Goal: Task Accomplishment & Management: Understand process/instructions

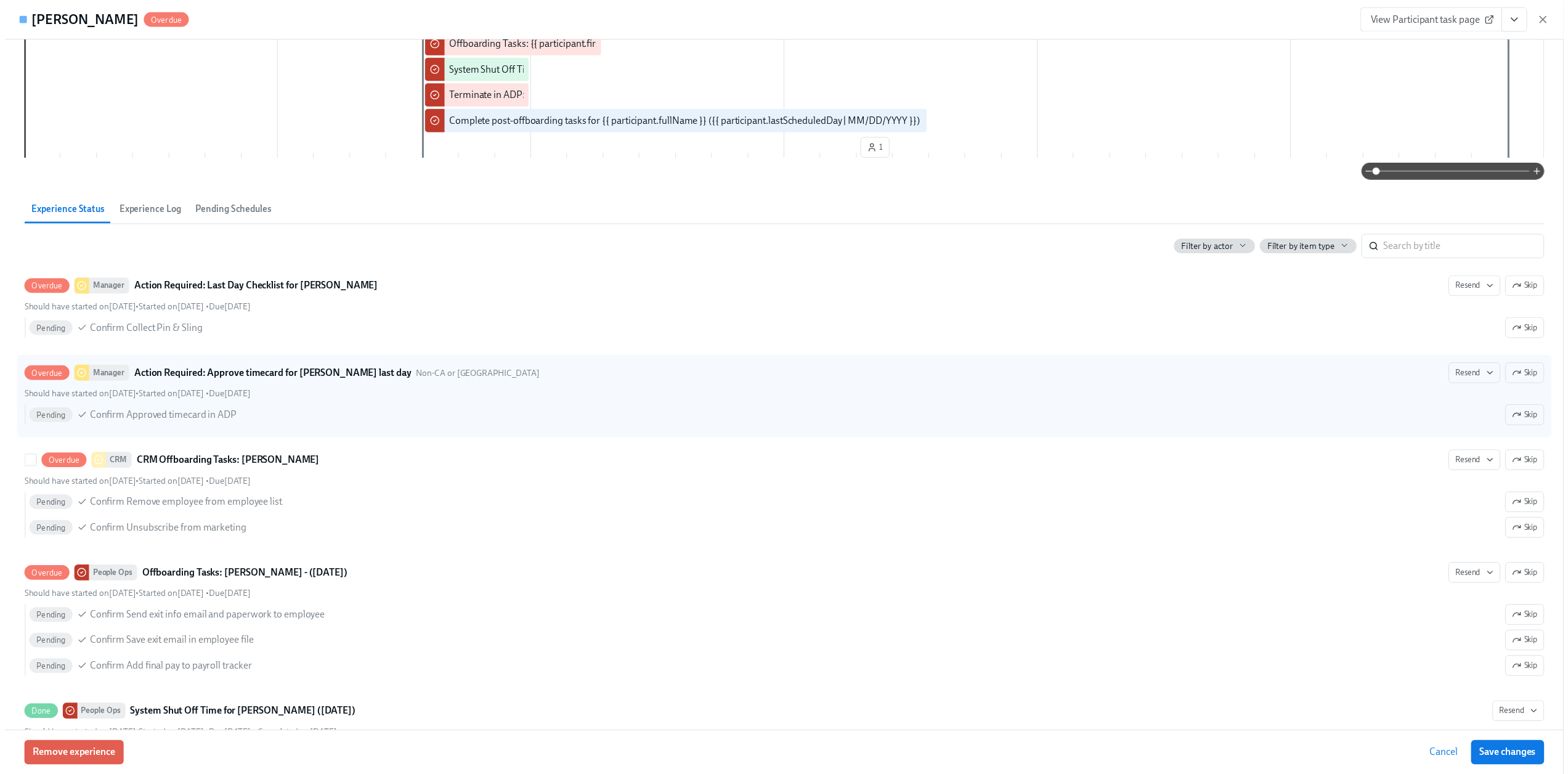
scroll to position [301, 0]
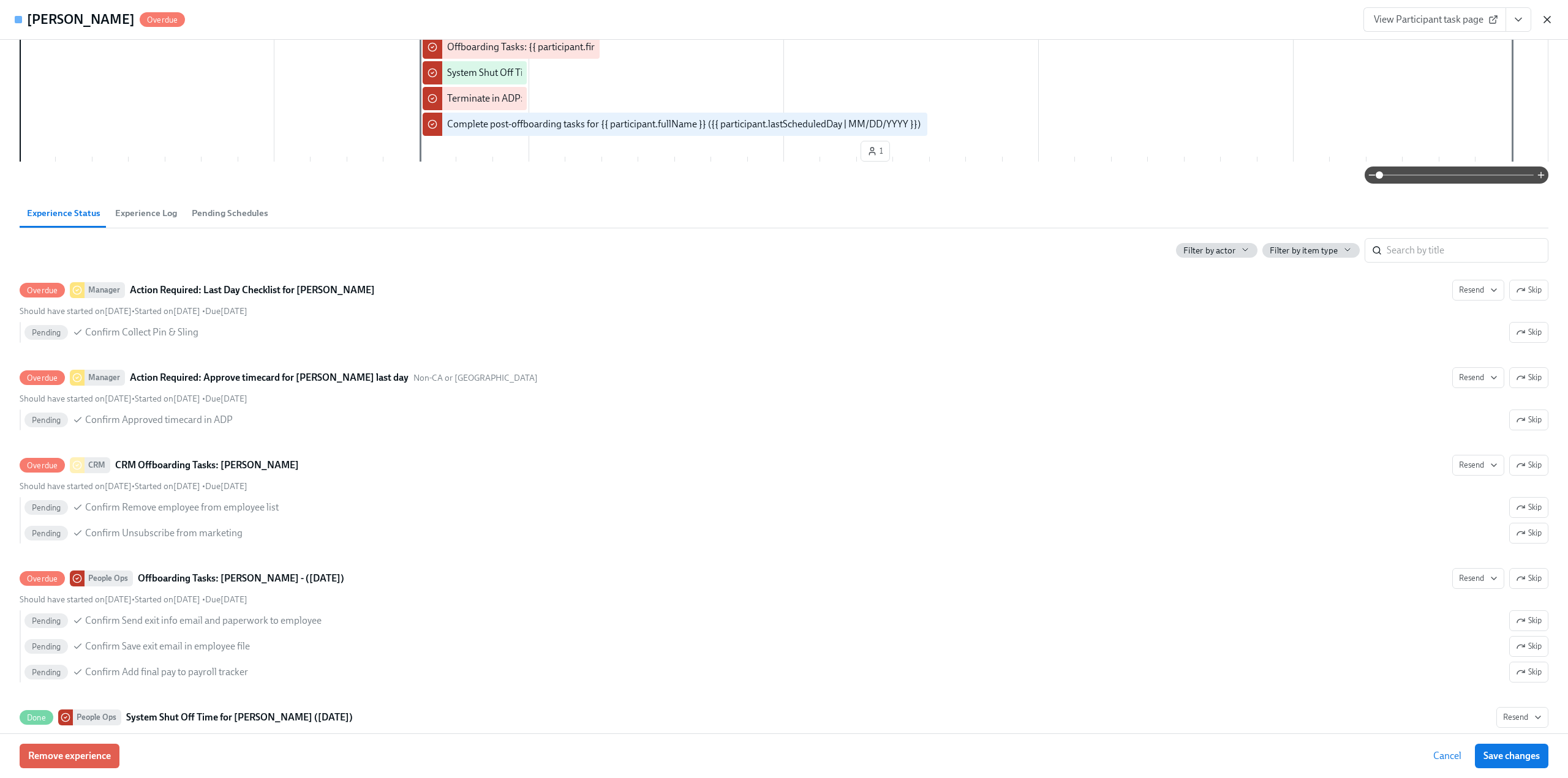
click at [1546, 15] on icon "button" at bounding box center [1547, 19] width 13 height 13
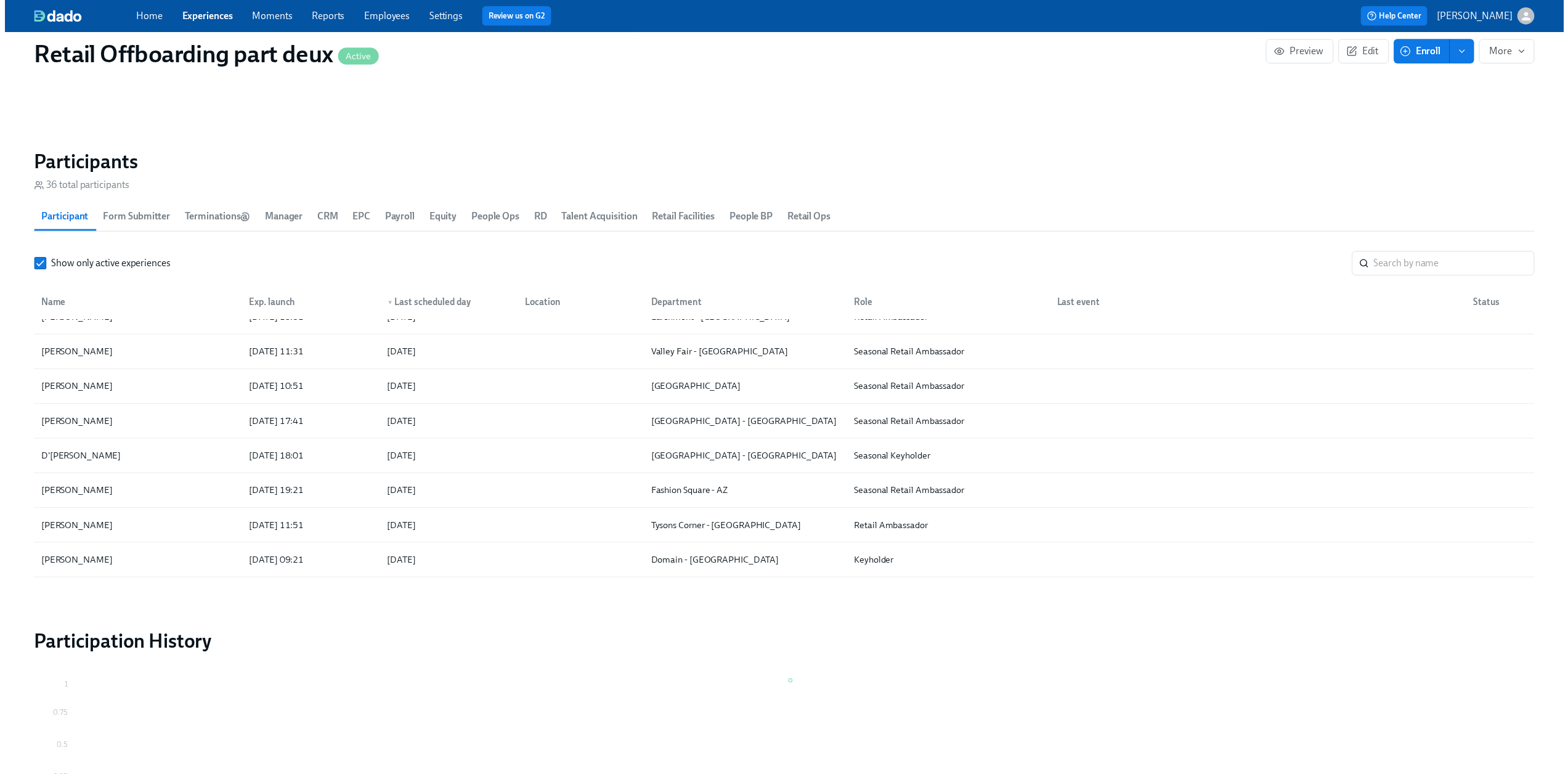
scroll to position [0, 8011]
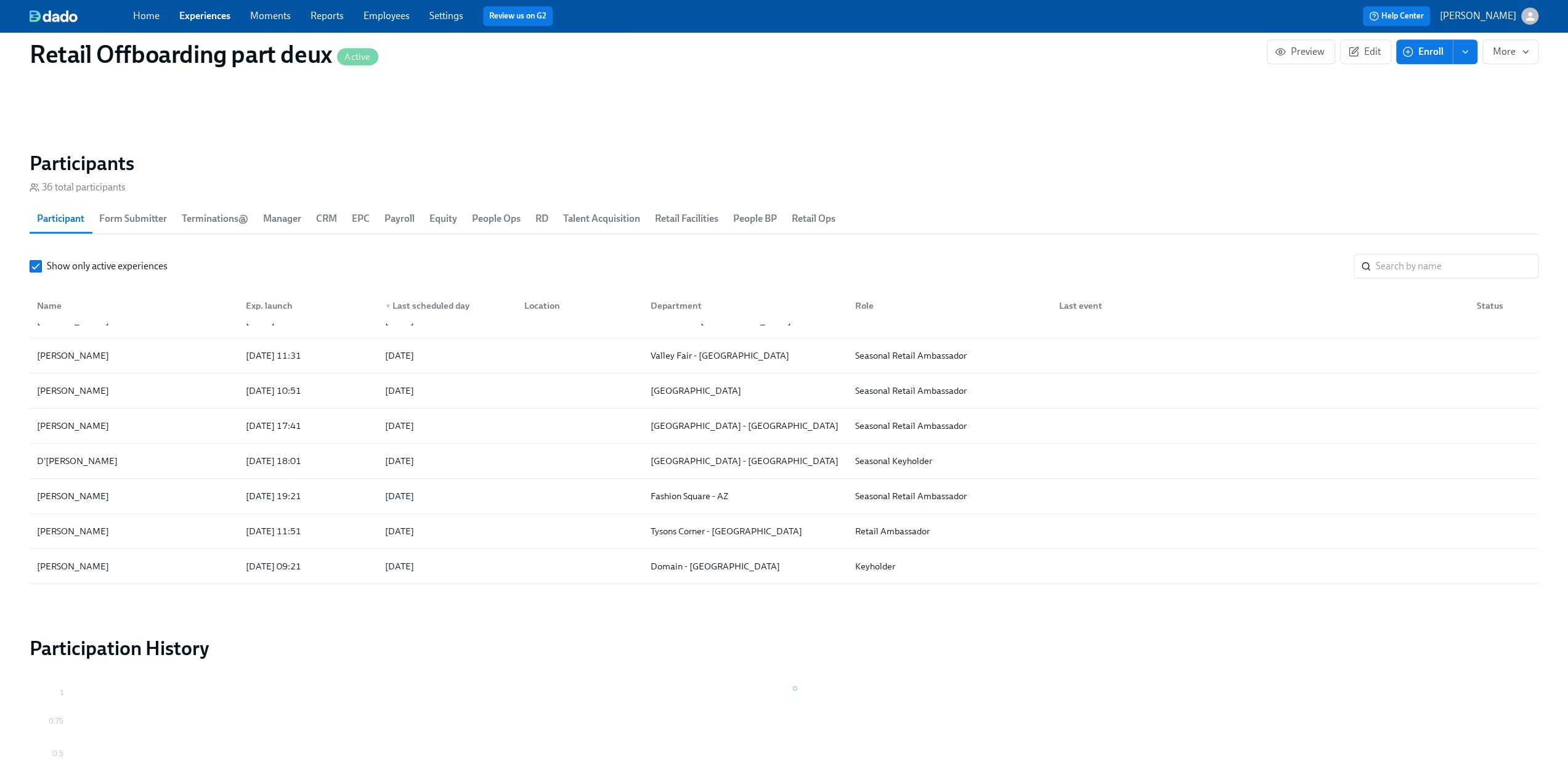
click at [198, 6] on div "Home Experiences Moments Reports Employees Settings Review us on G2" at bounding box center [484, 16] width 703 height 20
click at [198, 22] on span "Experiences" at bounding box center [204, 16] width 51 height 13
click at [192, 19] on link "Experiences" at bounding box center [204, 16] width 51 height 12
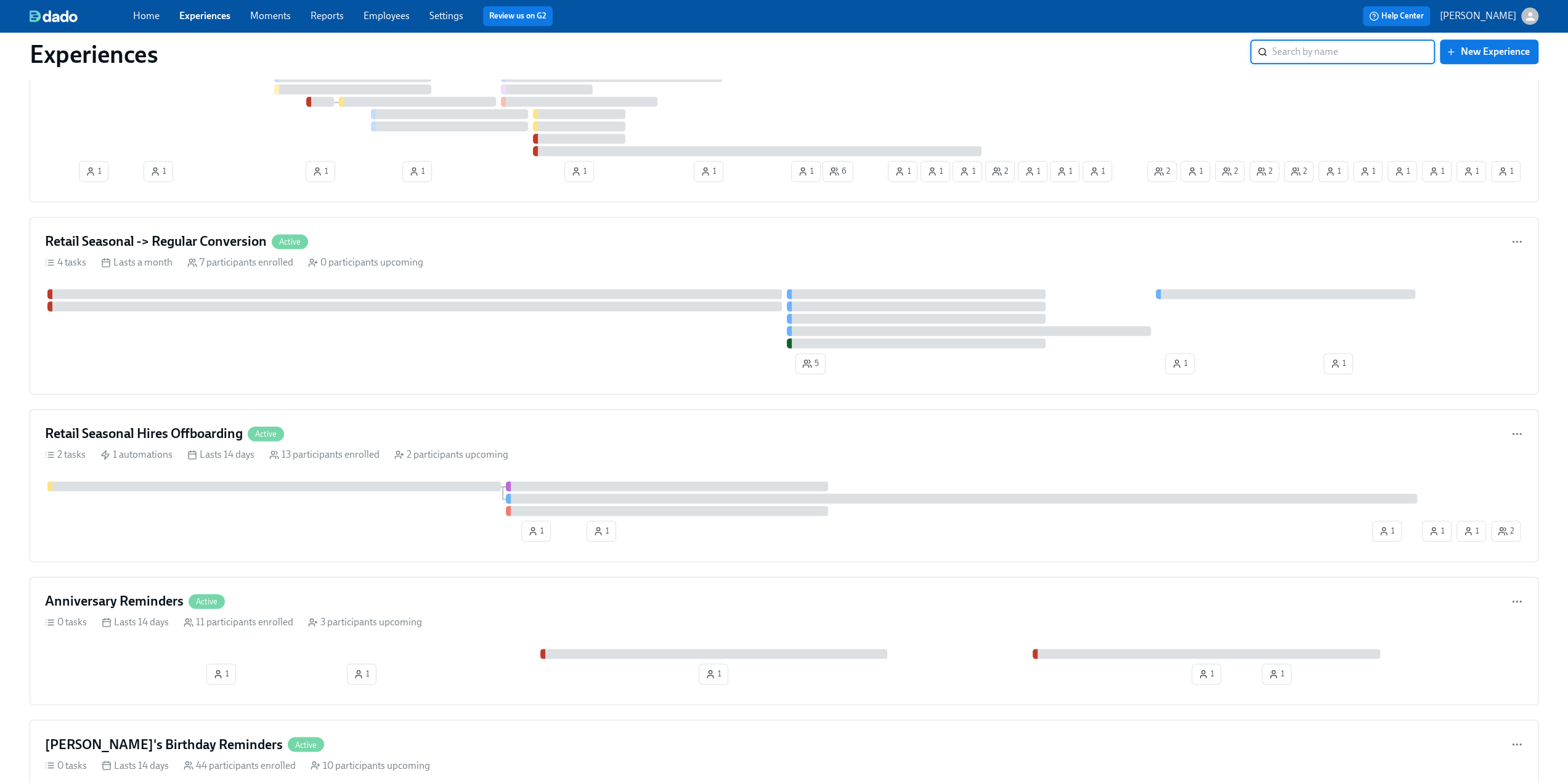
scroll to position [1725, 0]
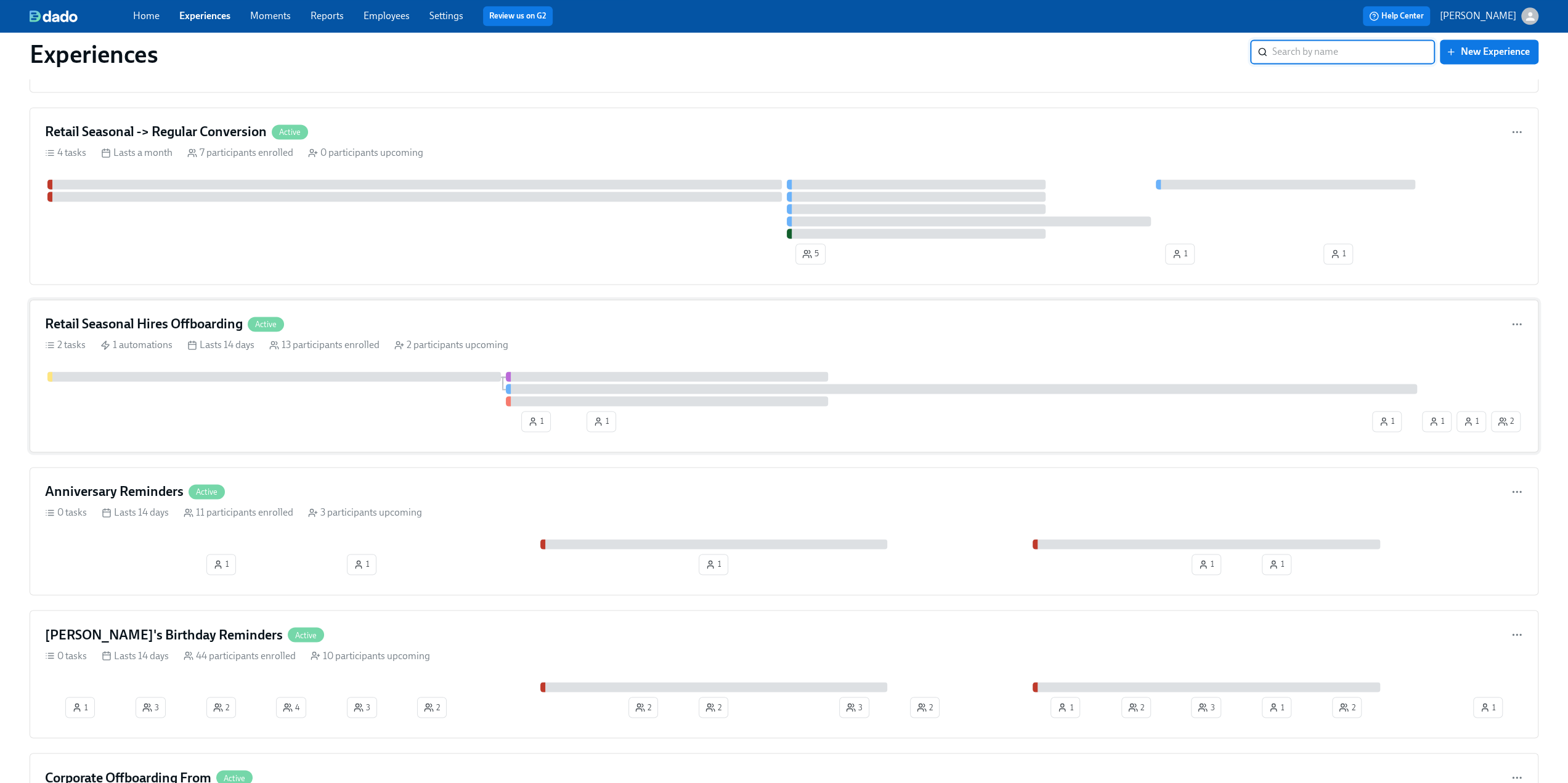
click at [126, 327] on h4 "Retail Seasonal Hires Offboarding" at bounding box center [144, 324] width 198 height 19
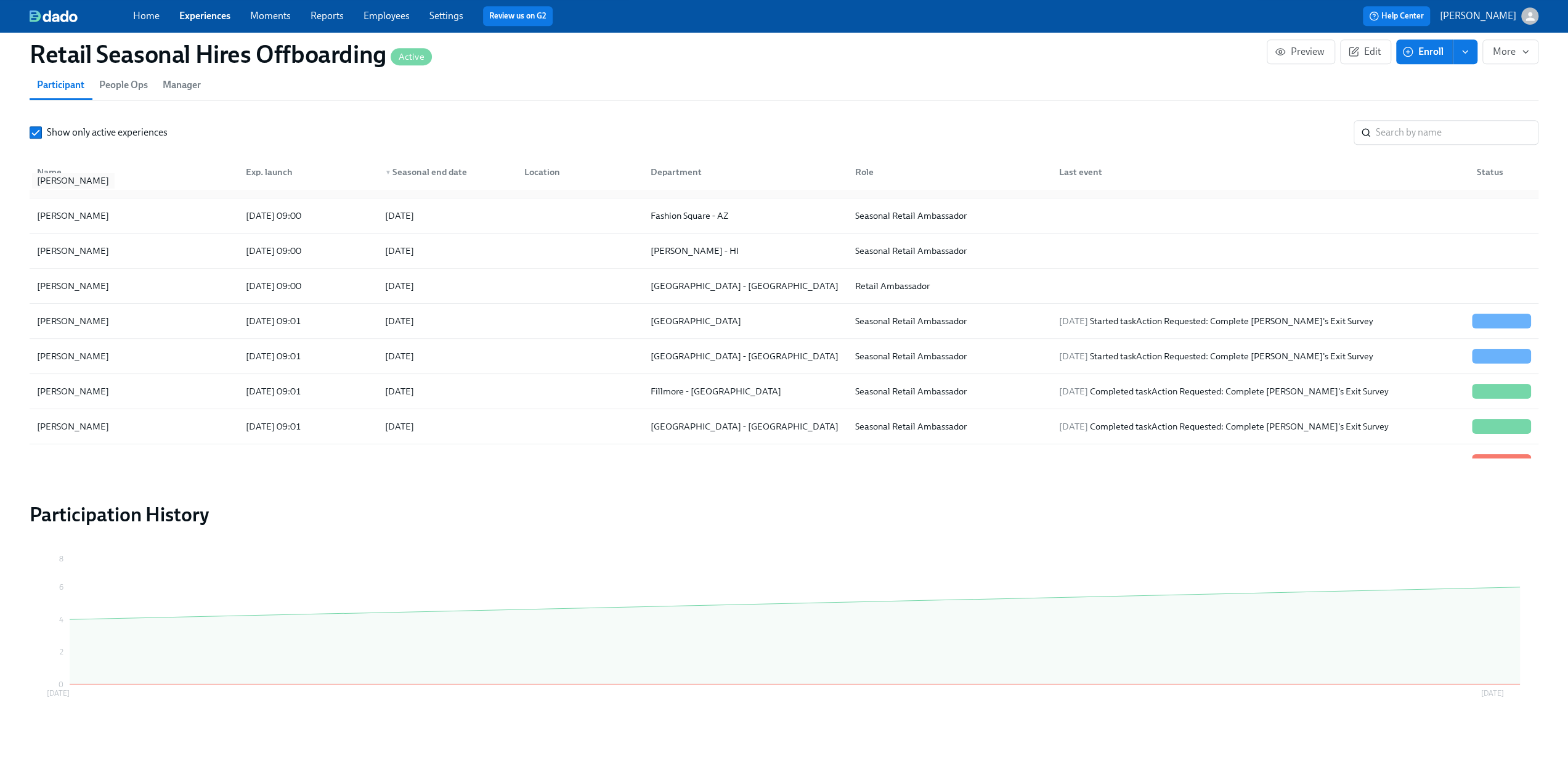
scroll to position [185, 0]
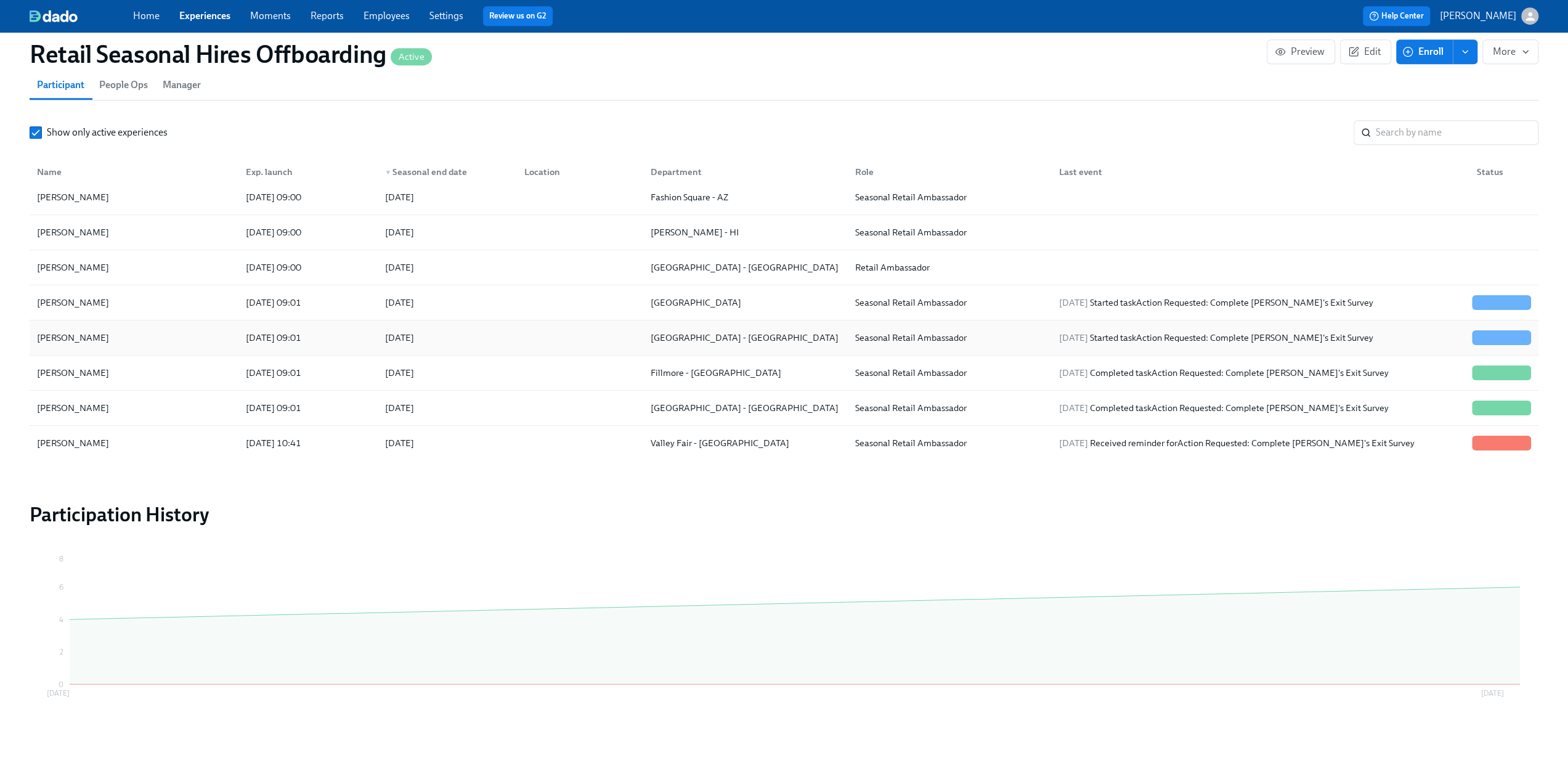
click at [124, 337] on div "[PERSON_NAME]" at bounding box center [133, 337] width 204 height 25
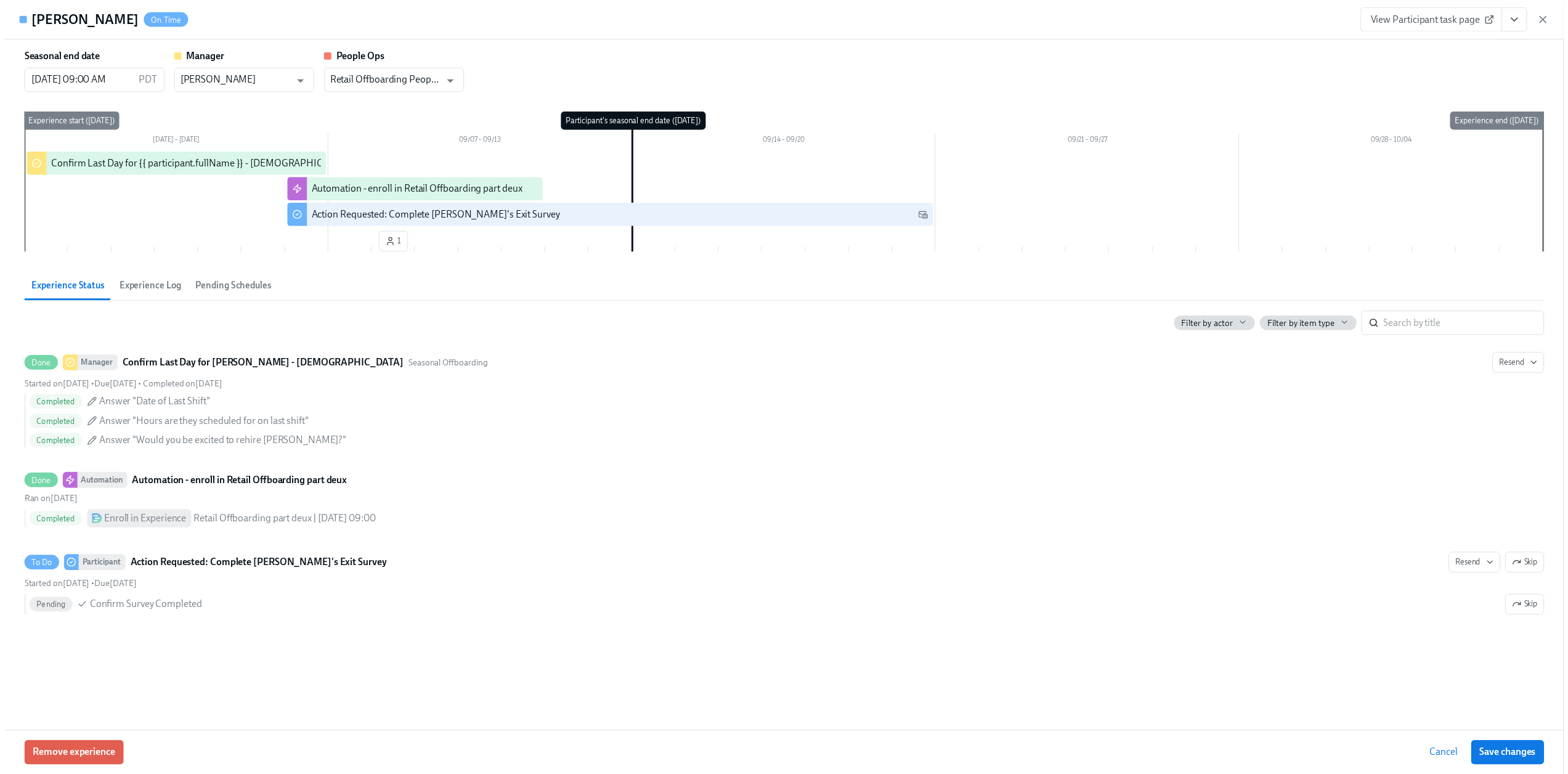
scroll to position [0, 1595]
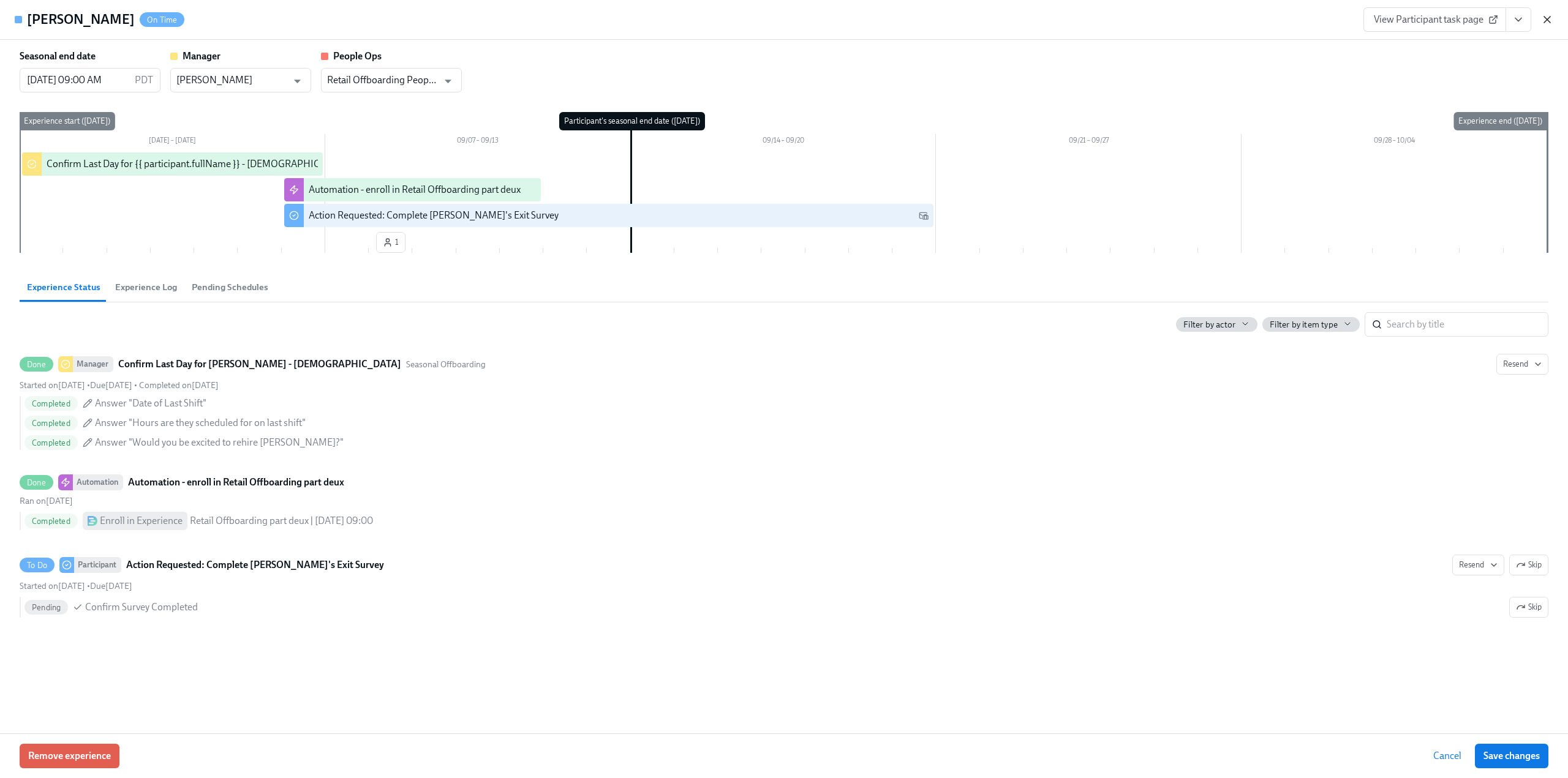
click at [1548, 22] on icon "button" at bounding box center [1547, 19] width 13 height 13
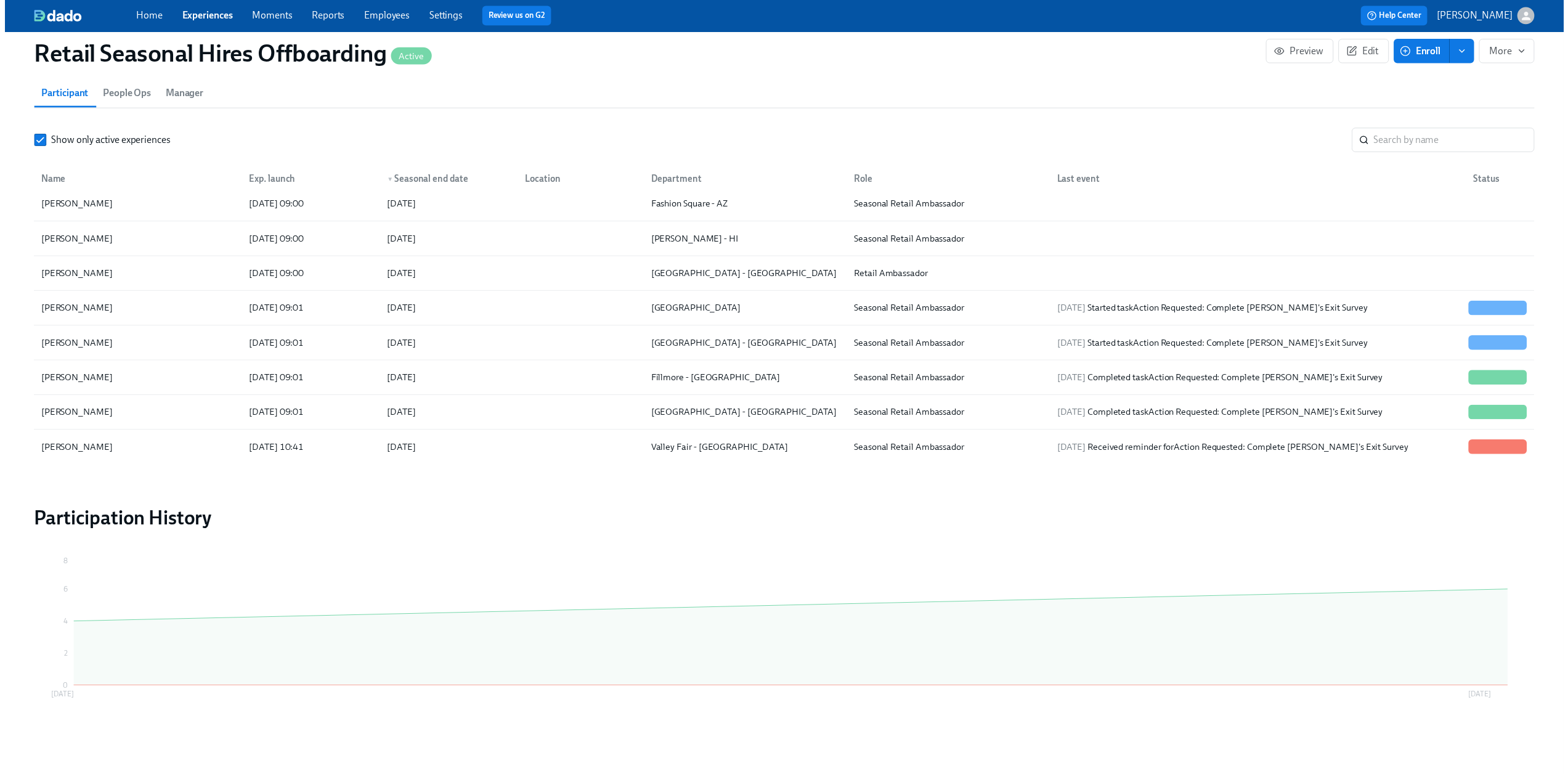
scroll to position [0, 1587]
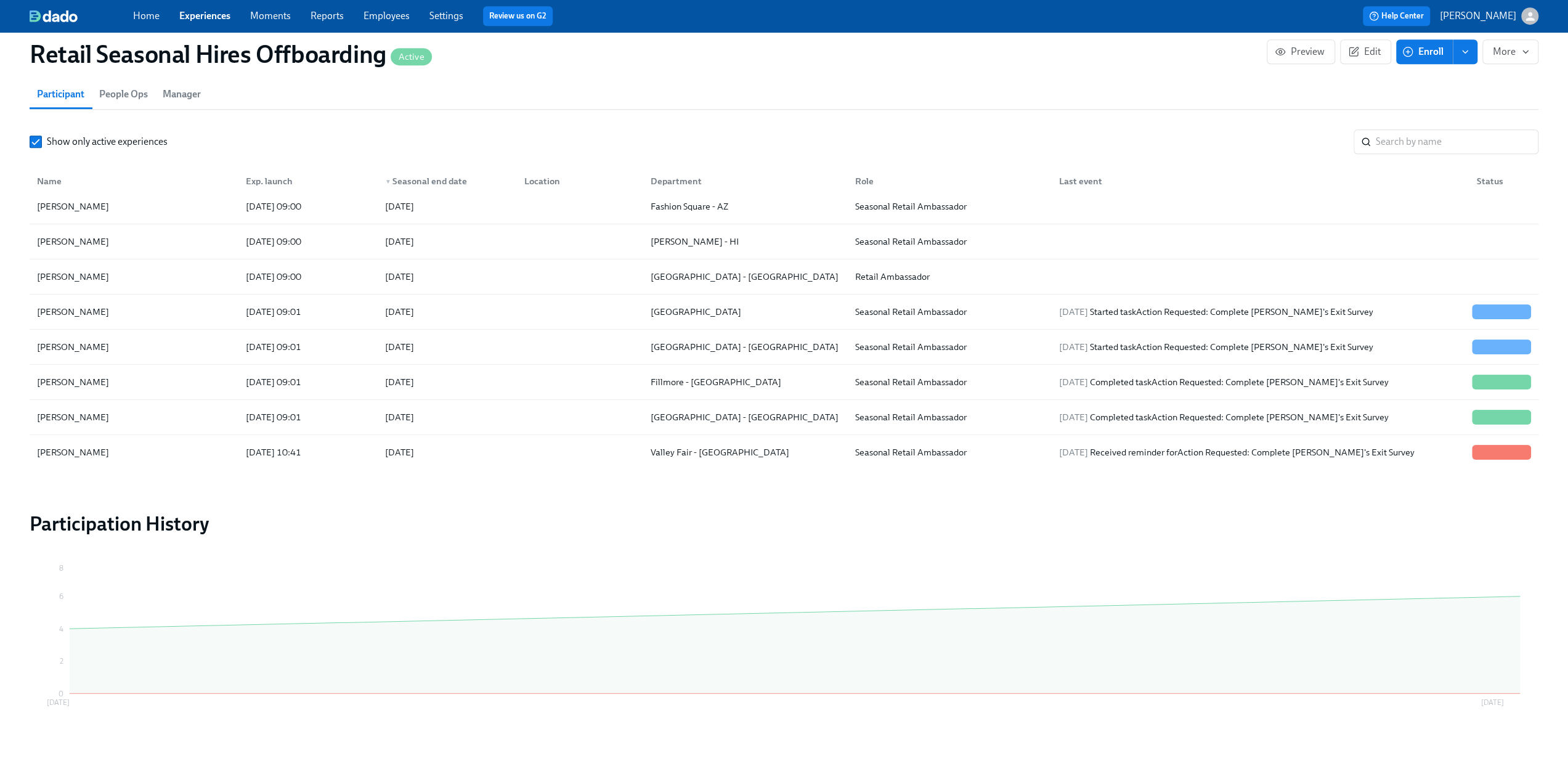
click at [143, 17] on link "Home" at bounding box center [146, 16] width 27 height 12
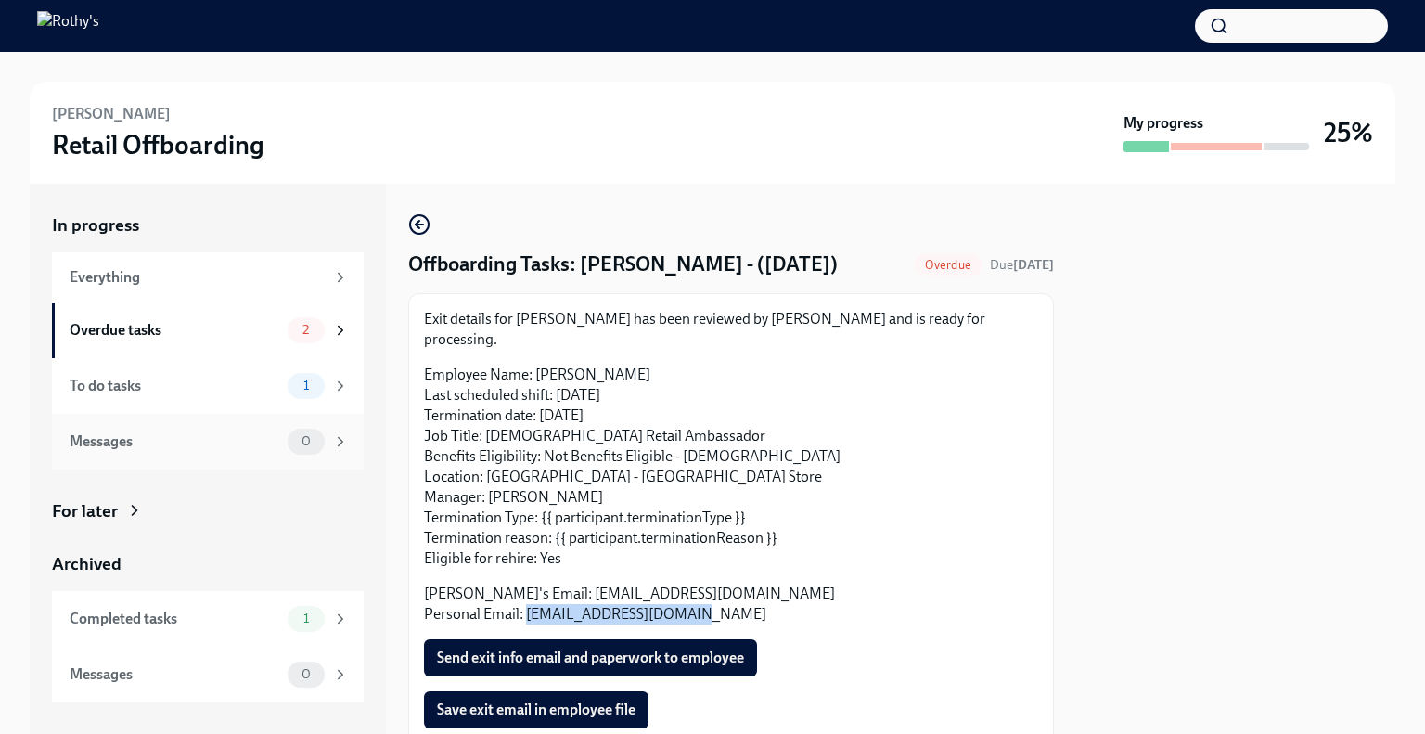
scroll to position [160, 0]
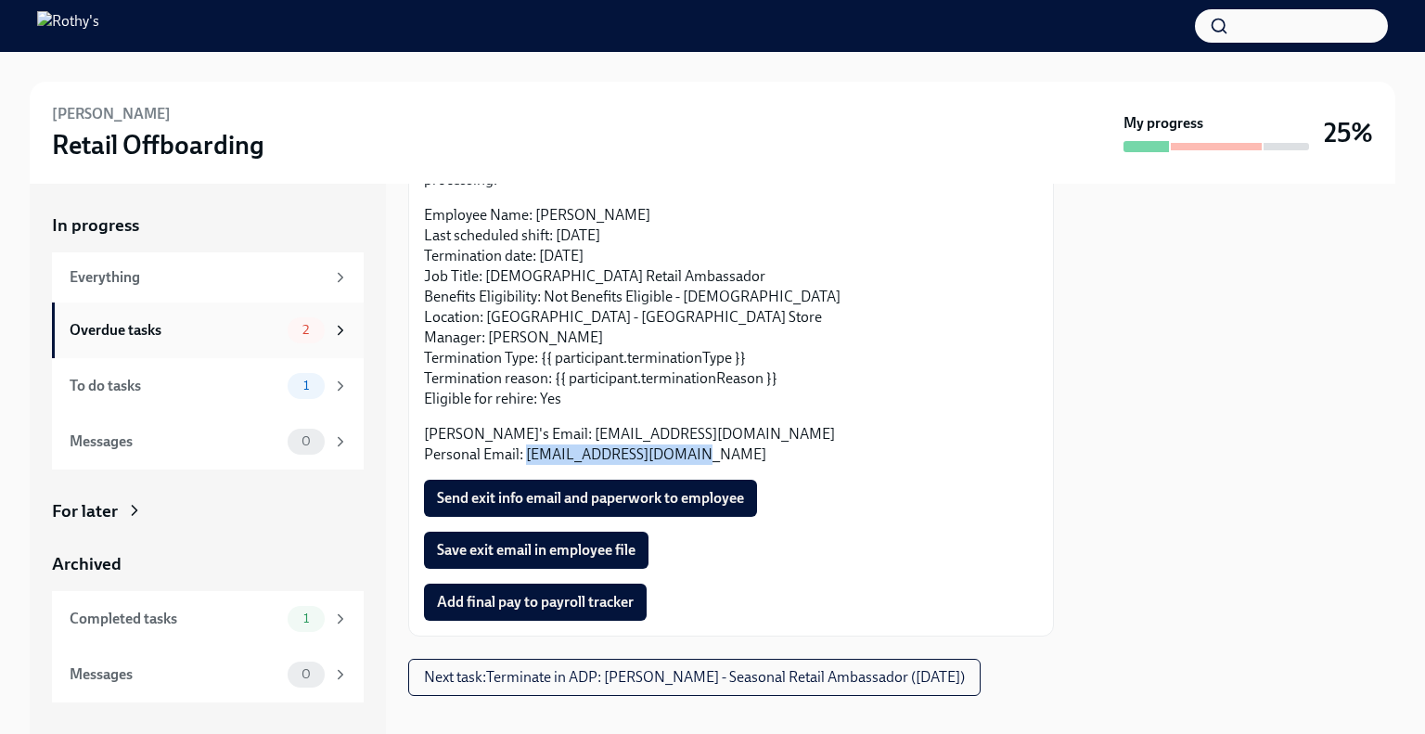
click at [241, 324] on div "Overdue tasks" at bounding box center [175, 330] width 211 height 20
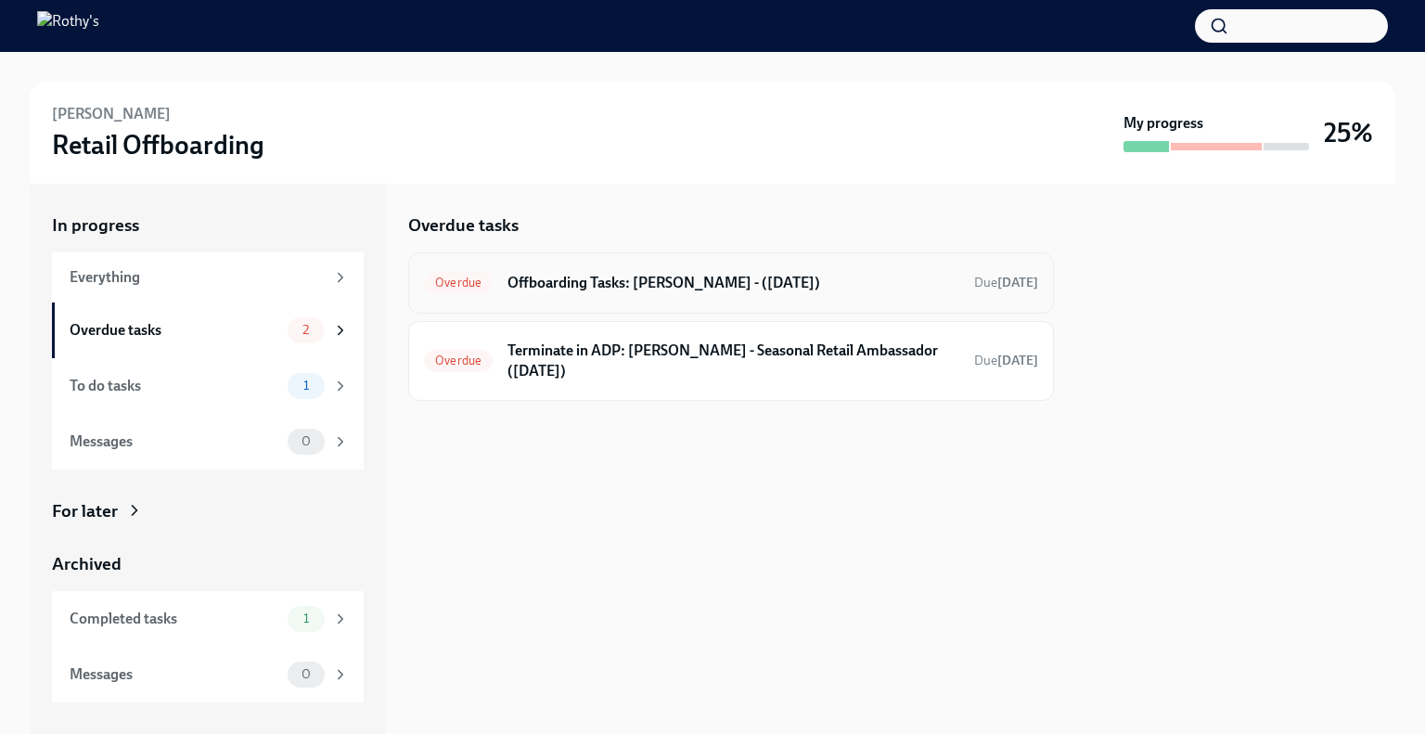
click at [695, 281] on h6 "Offboarding Tasks: [PERSON_NAME] - ([DATE])" at bounding box center [734, 283] width 452 height 20
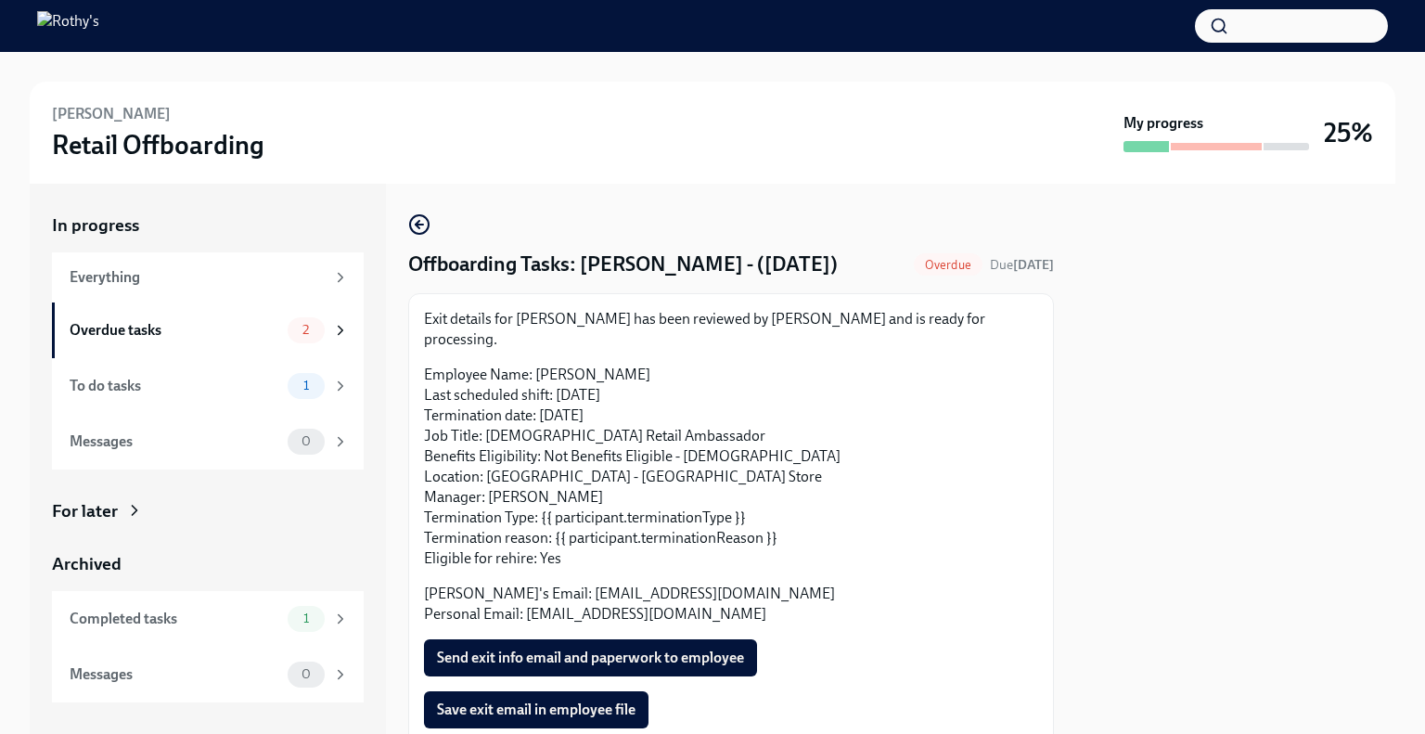
scroll to position [160, 0]
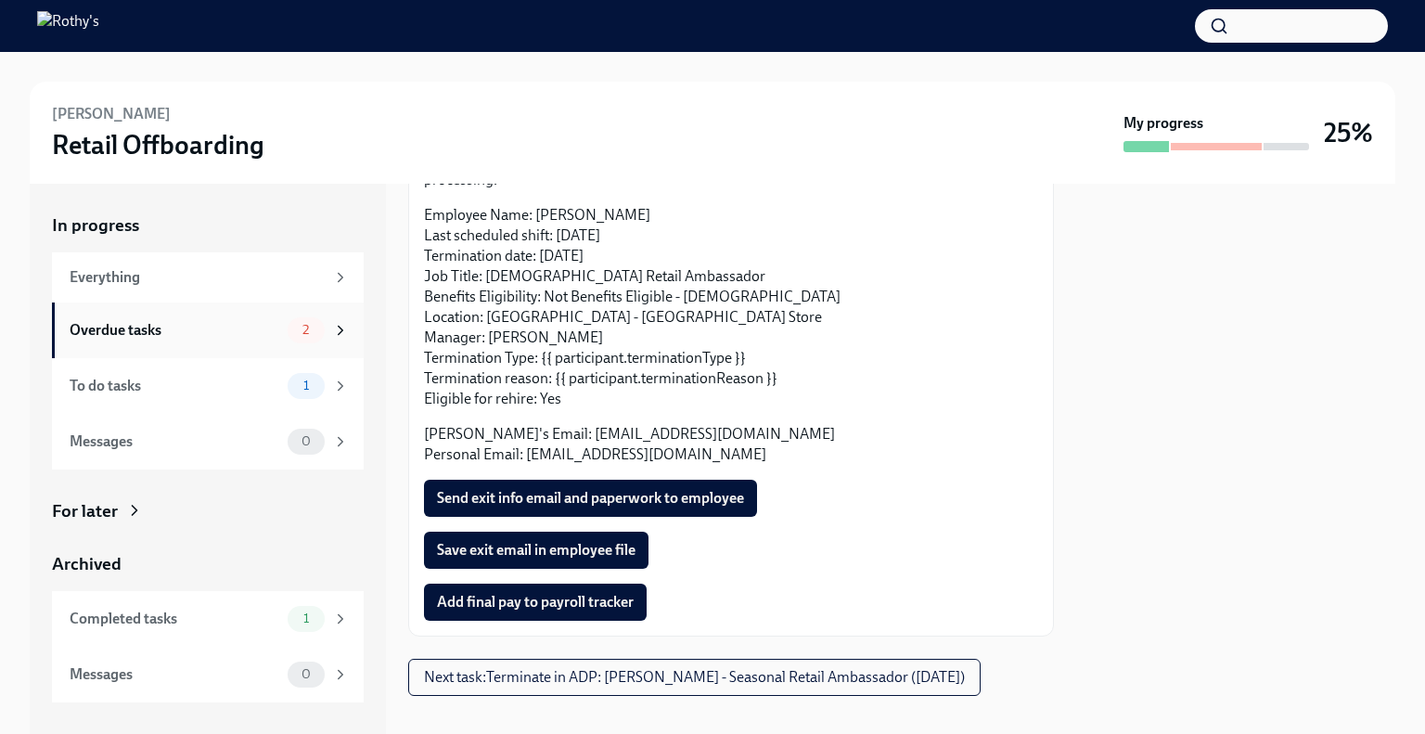
click at [247, 340] on div "Overdue tasks" at bounding box center [175, 330] width 211 height 20
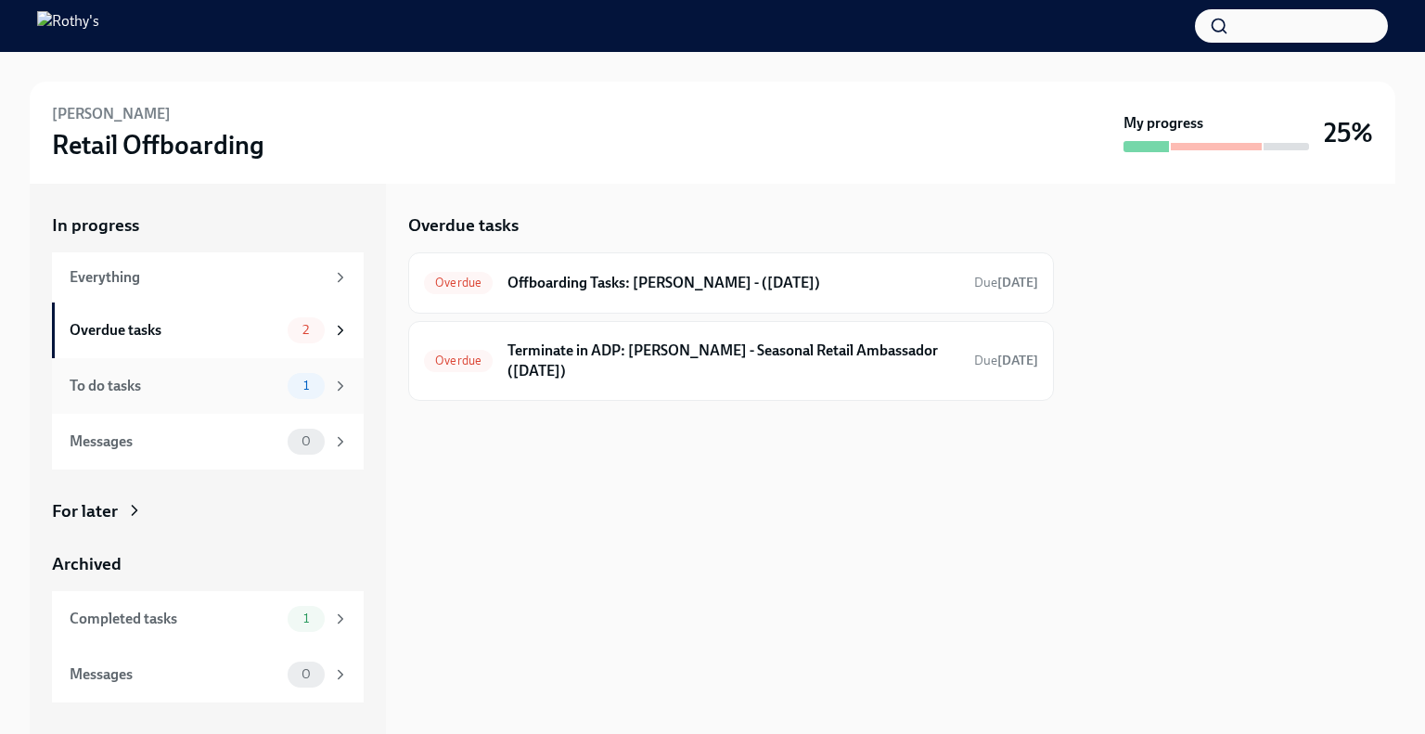
click at [253, 393] on div "To do tasks" at bounding box center [175, 386] width 211 height 20
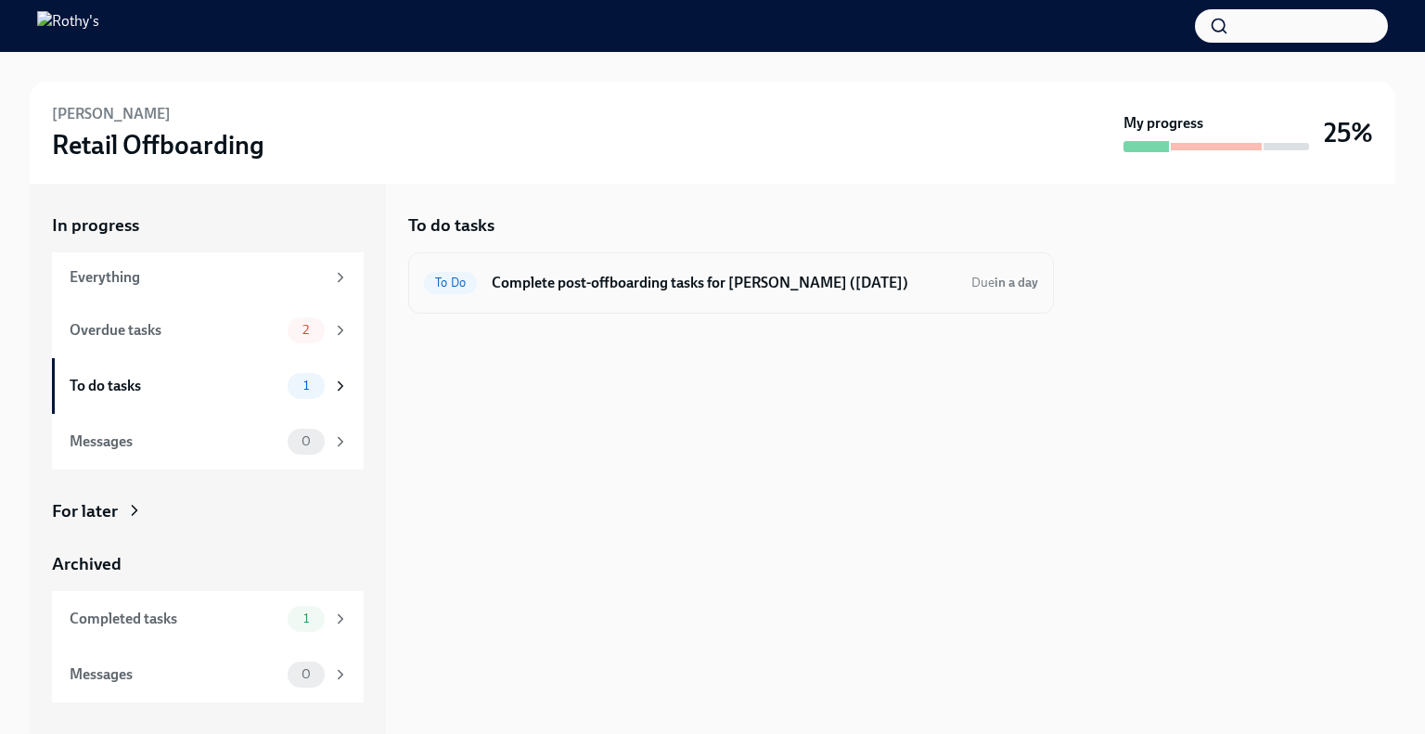
click at [695, 269] on div "To Do Complete post-offboarding tasks for Victor Olaniyan (08/16/2025) Due in a…" at bounding box center [731, 283] width 614 height 30
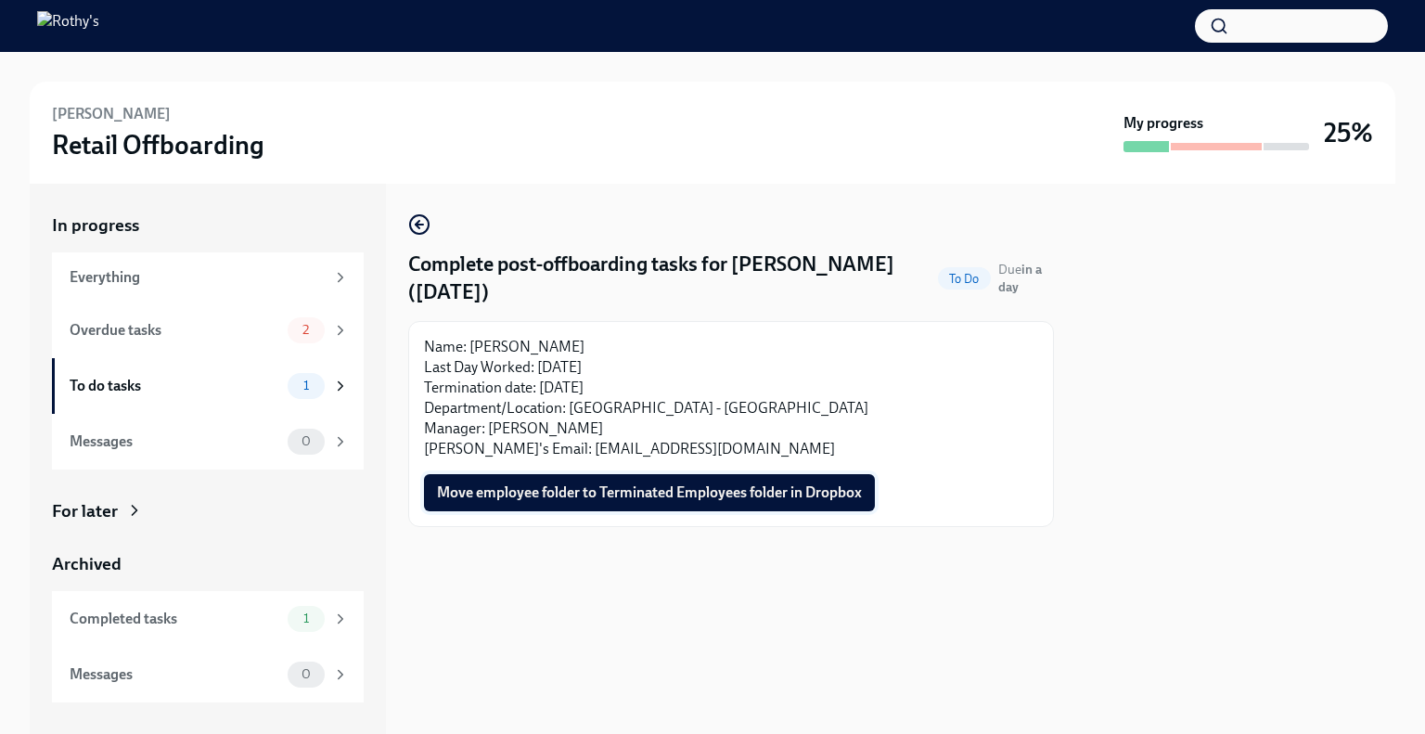
click at [639, 496] on span "Move employee folder to Terminated Employees folder in Dropbox" at bounding box center [649, 492] width 425 height 19
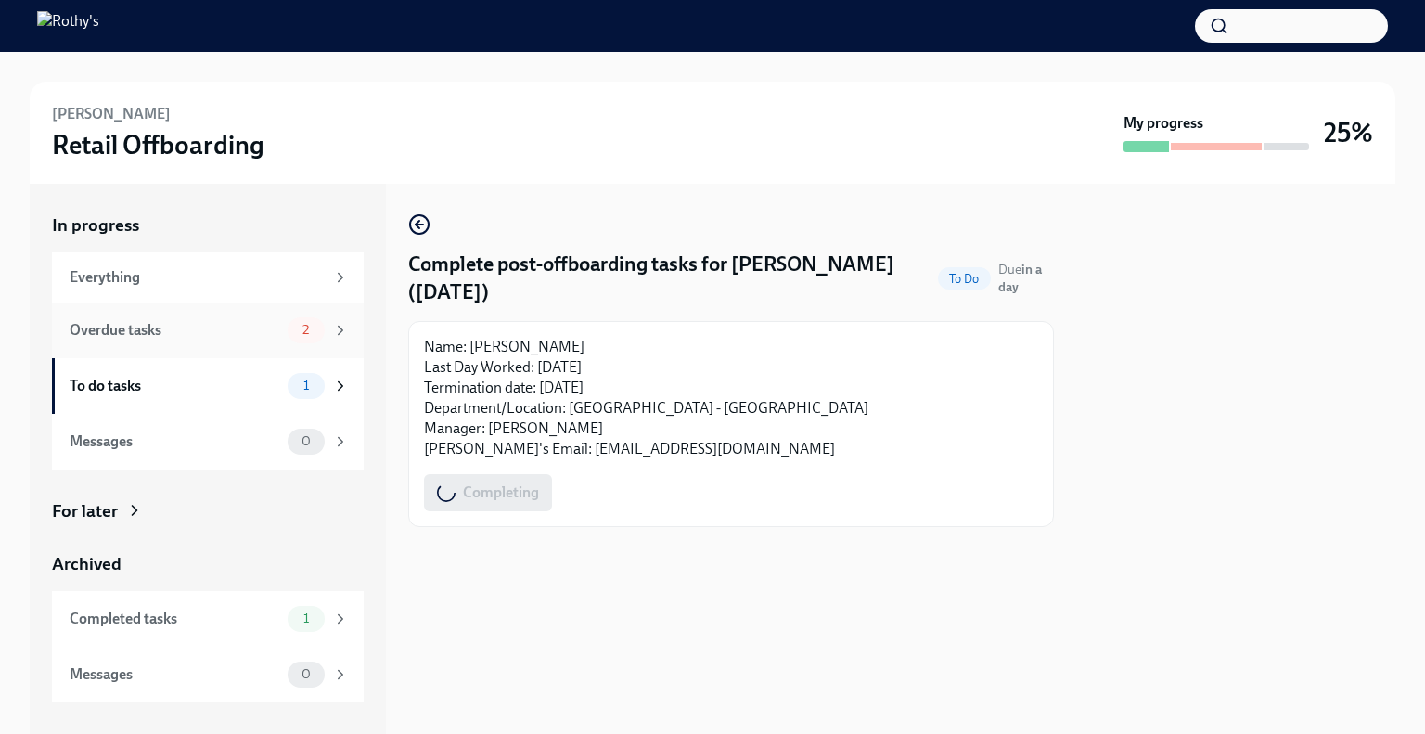
click at [176, 325] on div "Overdue tasks" at bounding box center [175, 330] width 211 height 20
